Goal: Task Accomplishment & Management: Manage account settings

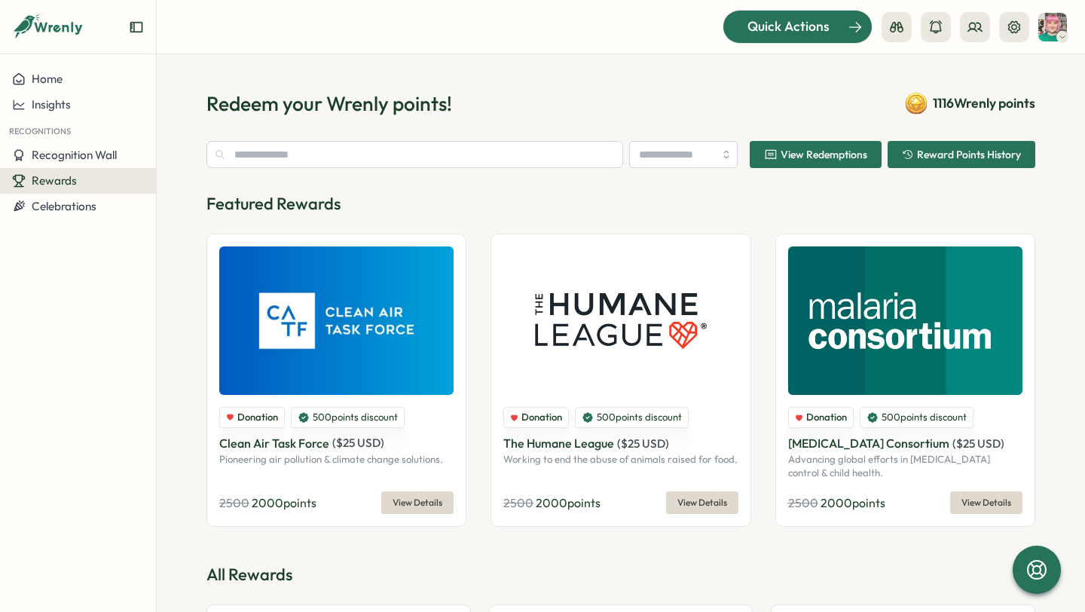
click at [800, 26] on span "Quick Actions" at bounding box center [789, 27] width 82 height 20
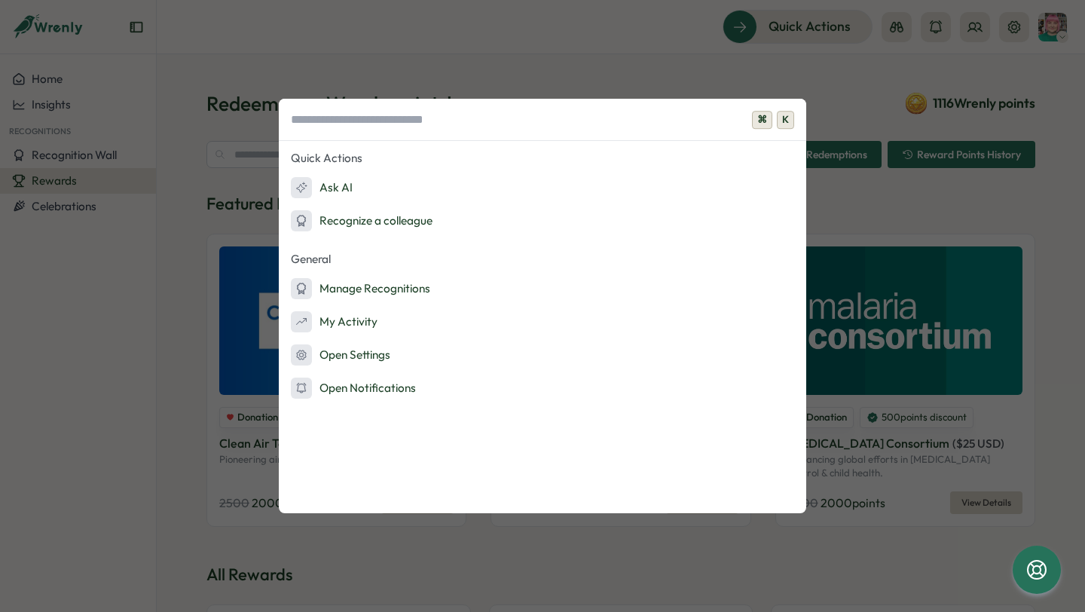
click at [124, 274] on div "⌘ K Quick Actions Ask AI Recognize a colleague General Manage Recognitions My A…" at bounding box center [542, 306] width 1085 height 612
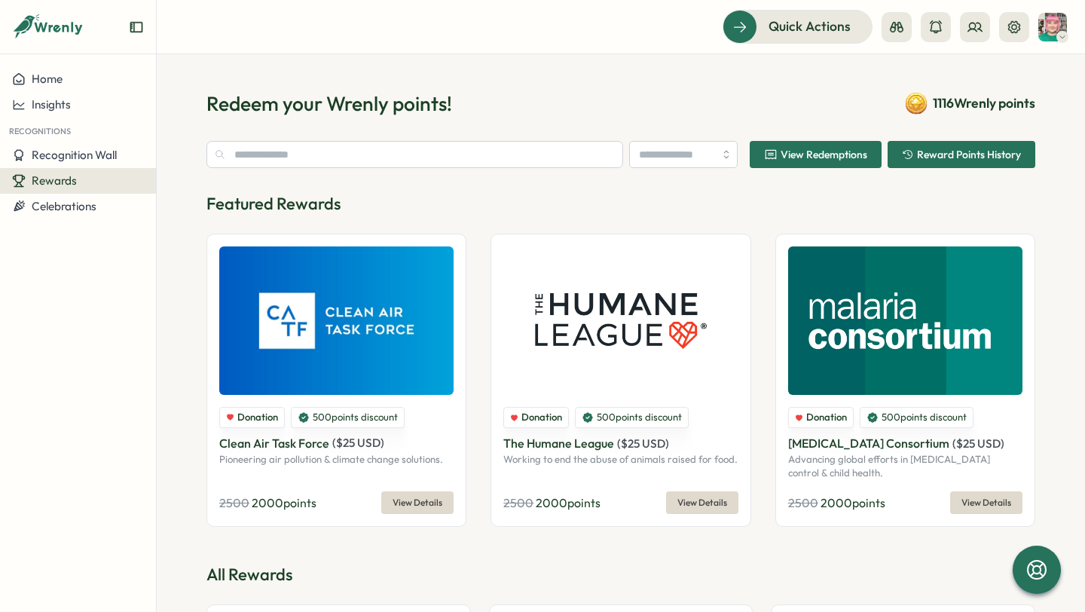
click at [78, 185] on div "Rewards" at bounding box center [78, 181] width 132 height 14
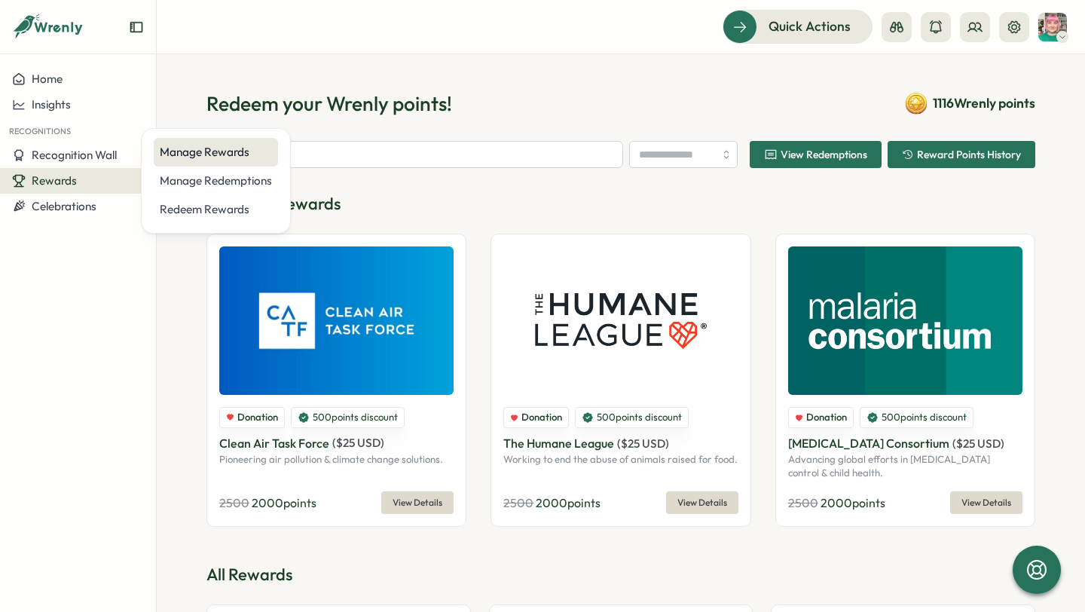
click at [234, 154] on div "Manage Rewards" at bounding box center [216, 152] width 112 height 17
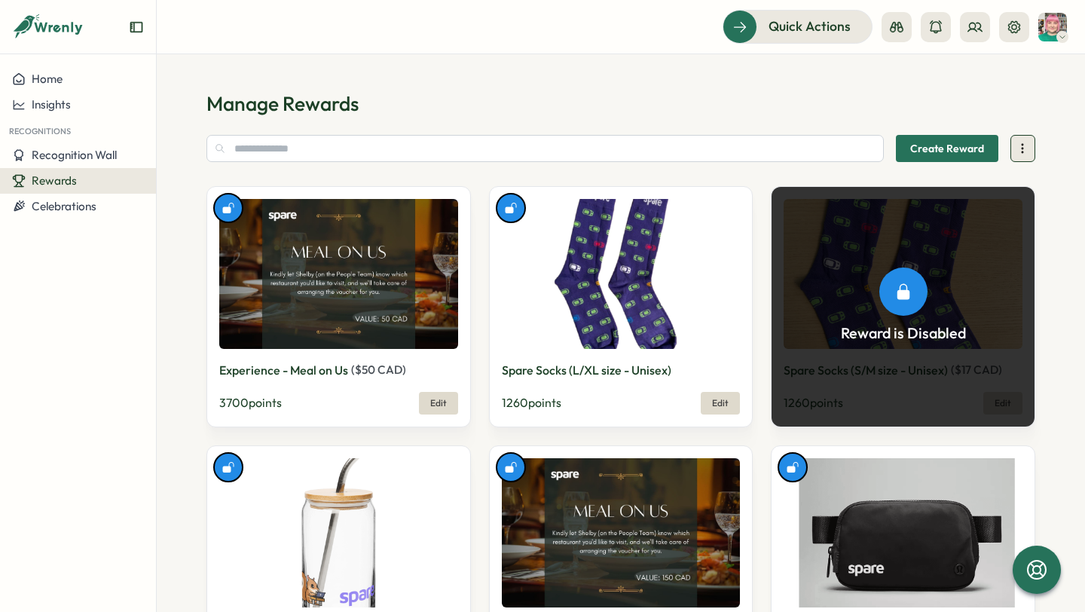
click at [1023, 145] on icon at bounding box center [1023, 149] width 1 height 8
click at [945, 153] on span "Create Reward" at bounding box center [947, 149] width 74 height 26
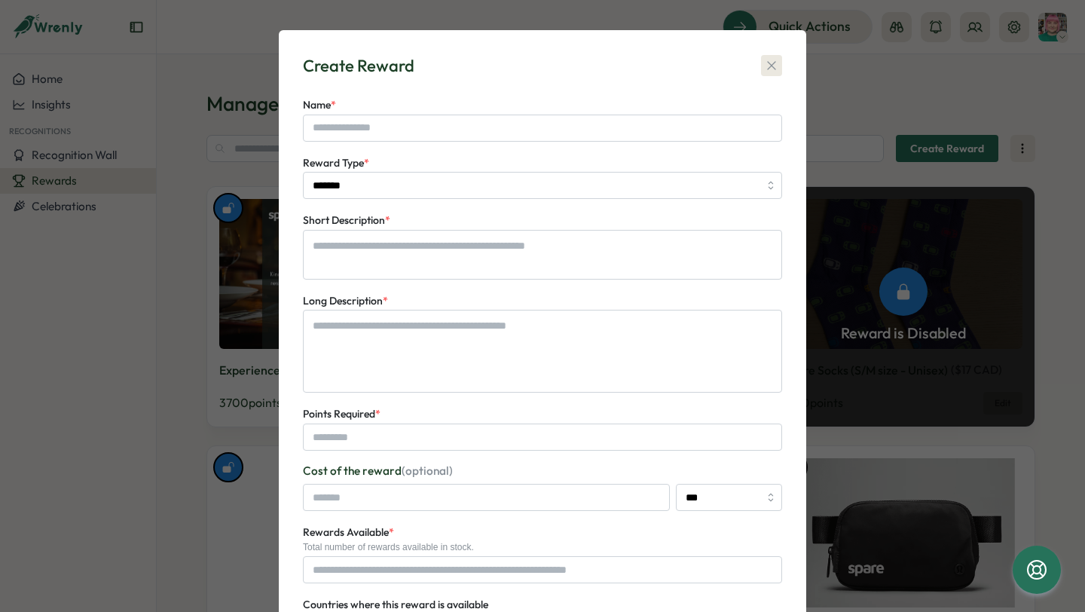
click at [765, 55] on button "button" at bounding box center [771, 65] width 21 height 21
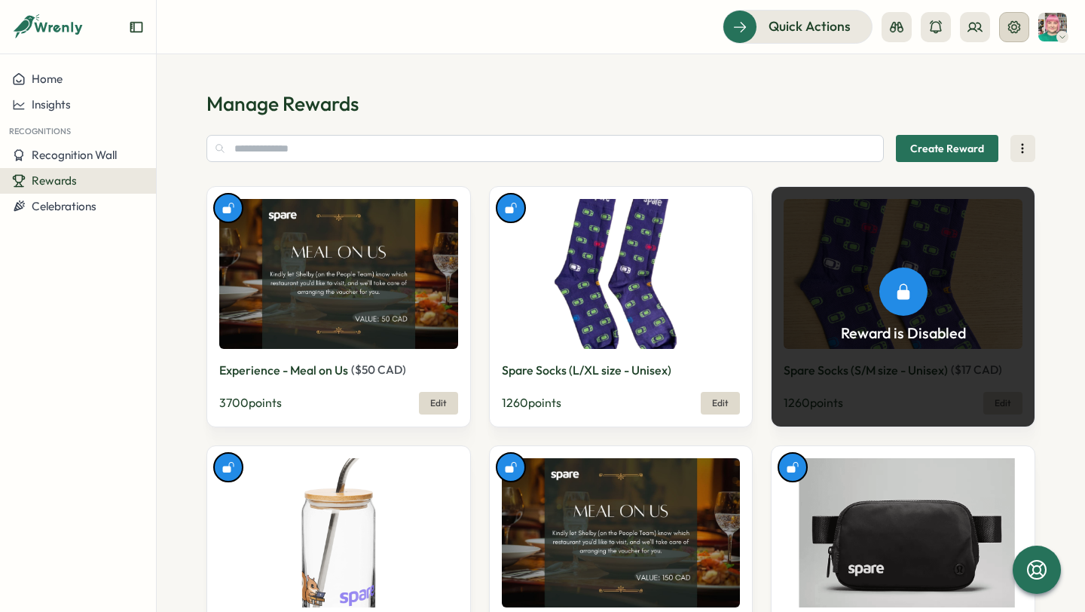
click at [1005, 35] on button at bounding box center [1014, 27] width 30 height 30
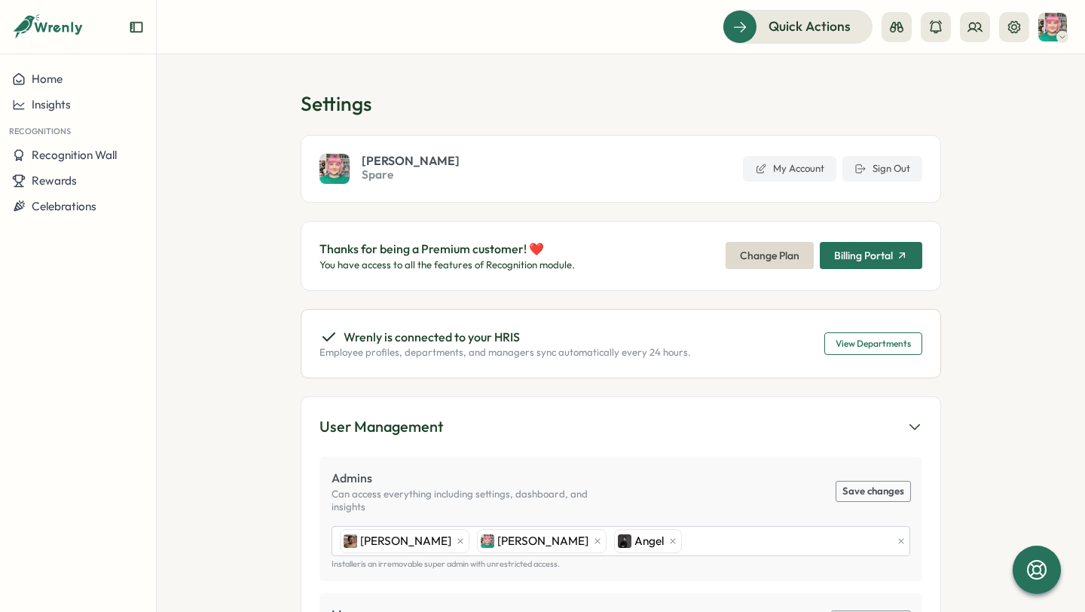
click at [994, 299] on section "Settings [PERSON_NAME] Spare My Account Sign Out Thanks for being a Premium cus…" at bounding box center [621, 333] width 929 height 558
click at [1017, 29] on icon at bounding box center [1014, 27] width 15 height 15
click at [1013, 29] on icon at bounding box center [1014, 26] width 12 height 12
